Goal: Find specific page/section: Find specific page/section

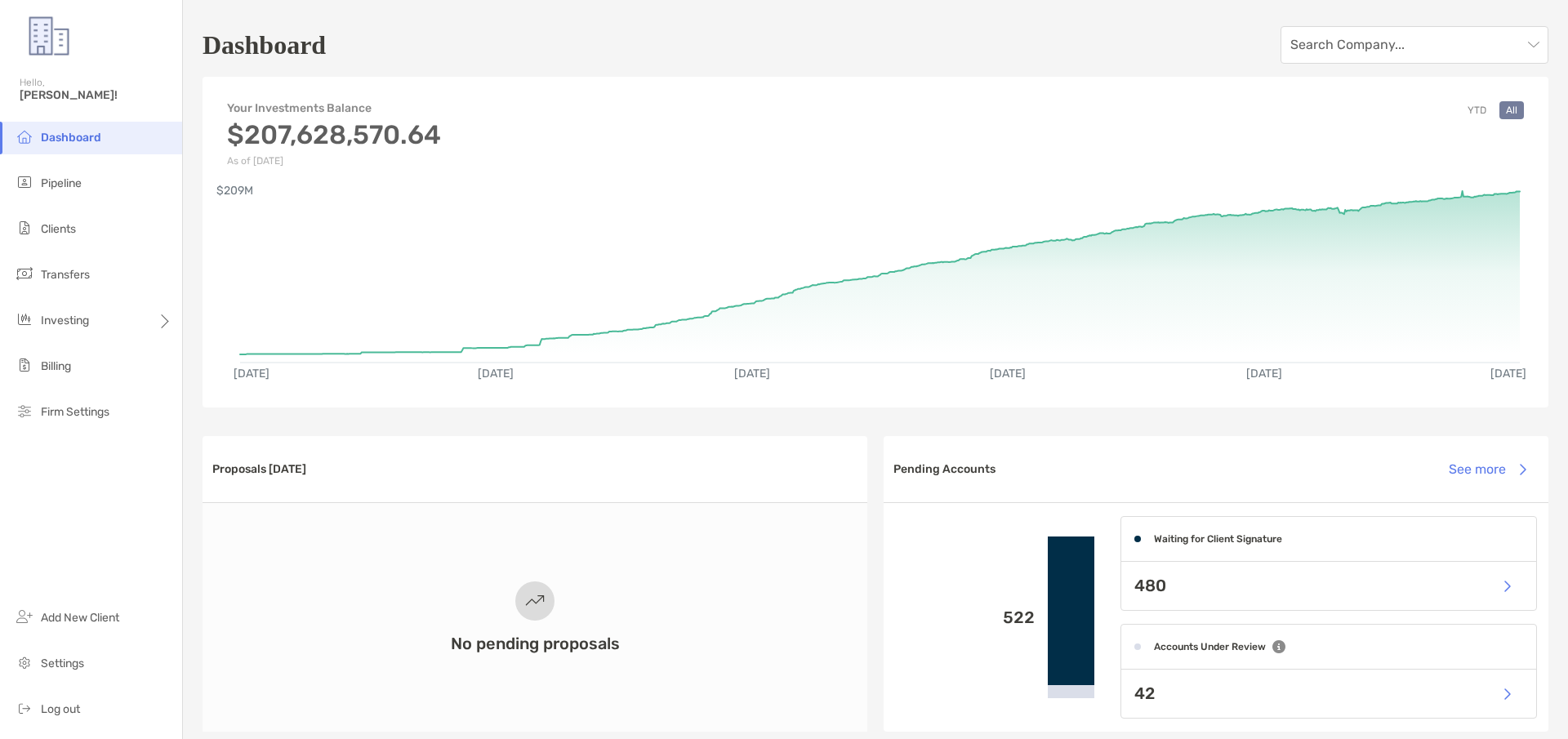
click at [70, 231] on span "Clients" at bounding box center [58, 229] width 35 height 14
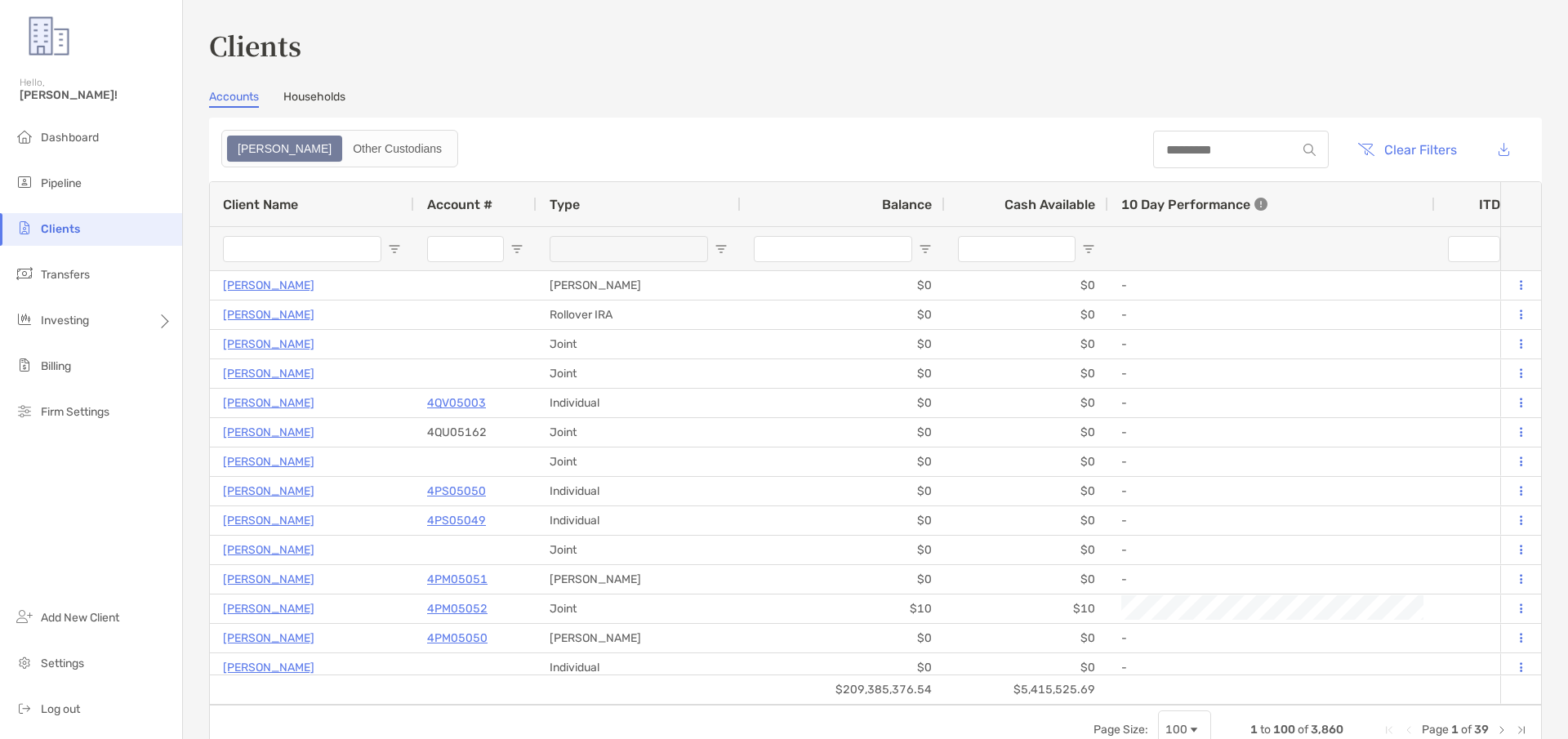
click at [919, 204] on span "Balance" at bounding box center [907, 204] width 50 height 16
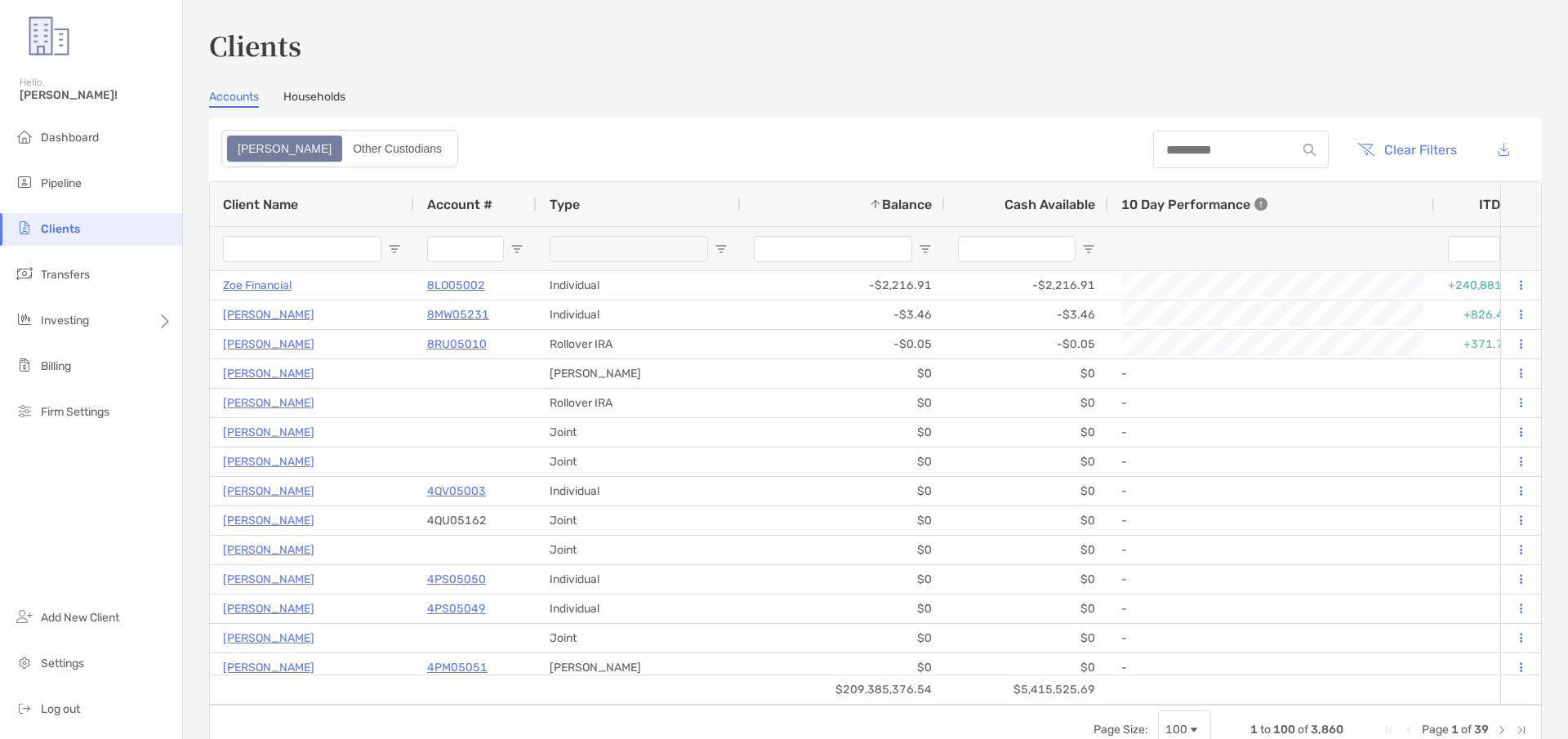
click at [919, 204] on span "Balance" at bounding box center [907, 204] width 50 height 16
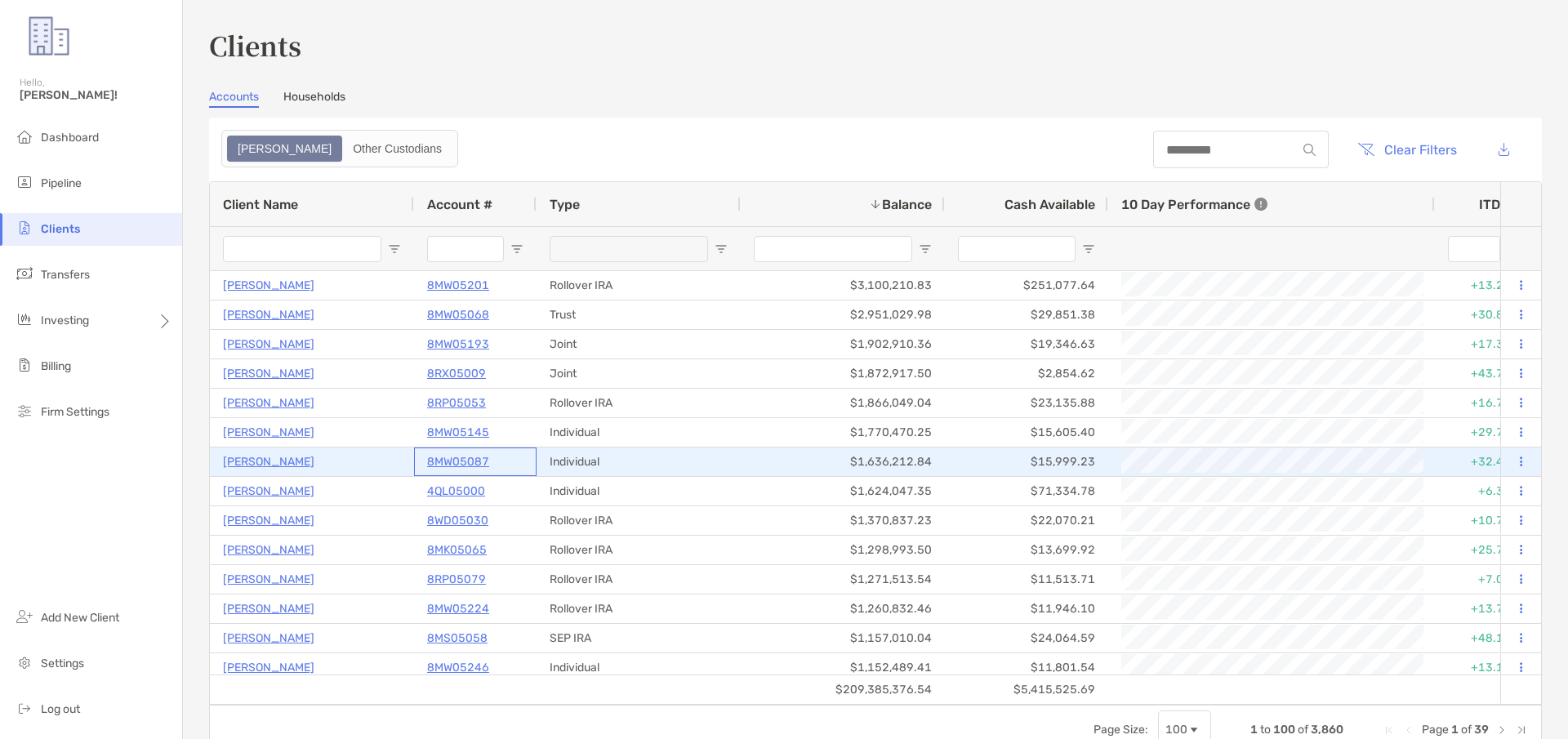
click at [436, 455] on p "8MW05087" at bounding box center [458, 461] width 62 height 21
